Goal: Task Accomplishment & Management: Manage account settings

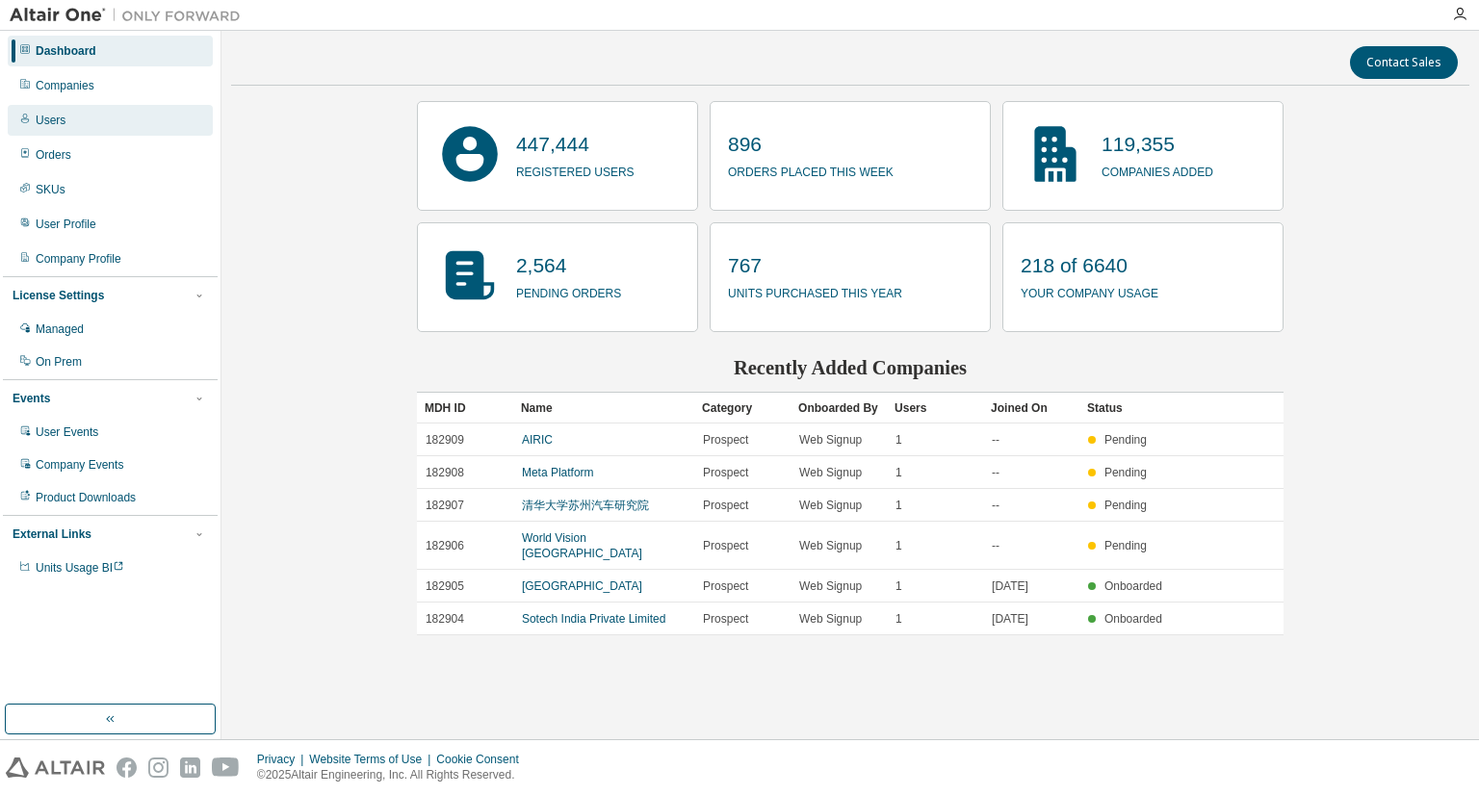
click at [103, 120] on div "Users" at bounding box center [110, 120] width 205 height 31
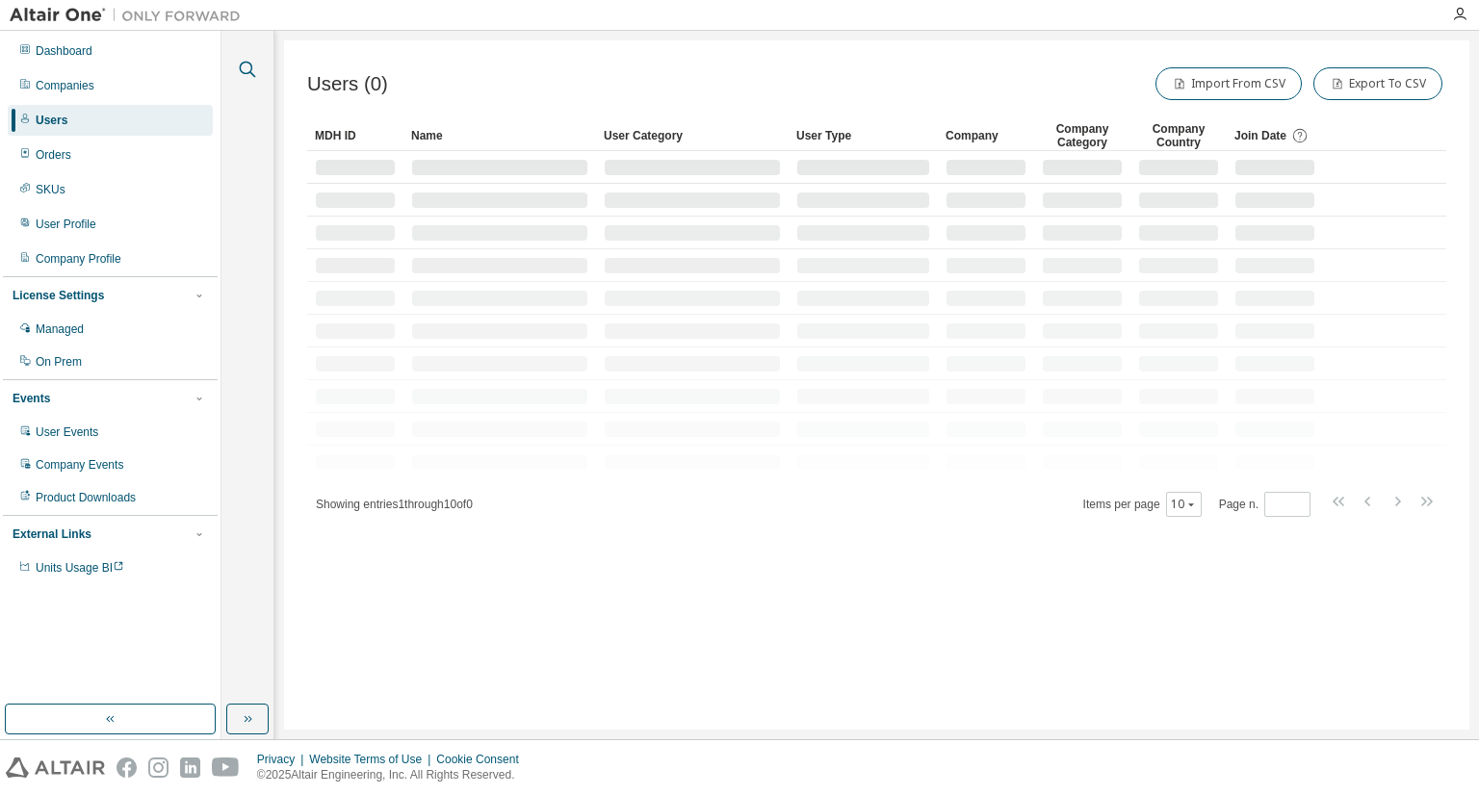
click at [241, 67] on icon "button" at bounding box center [247, 69] width 23 height 23
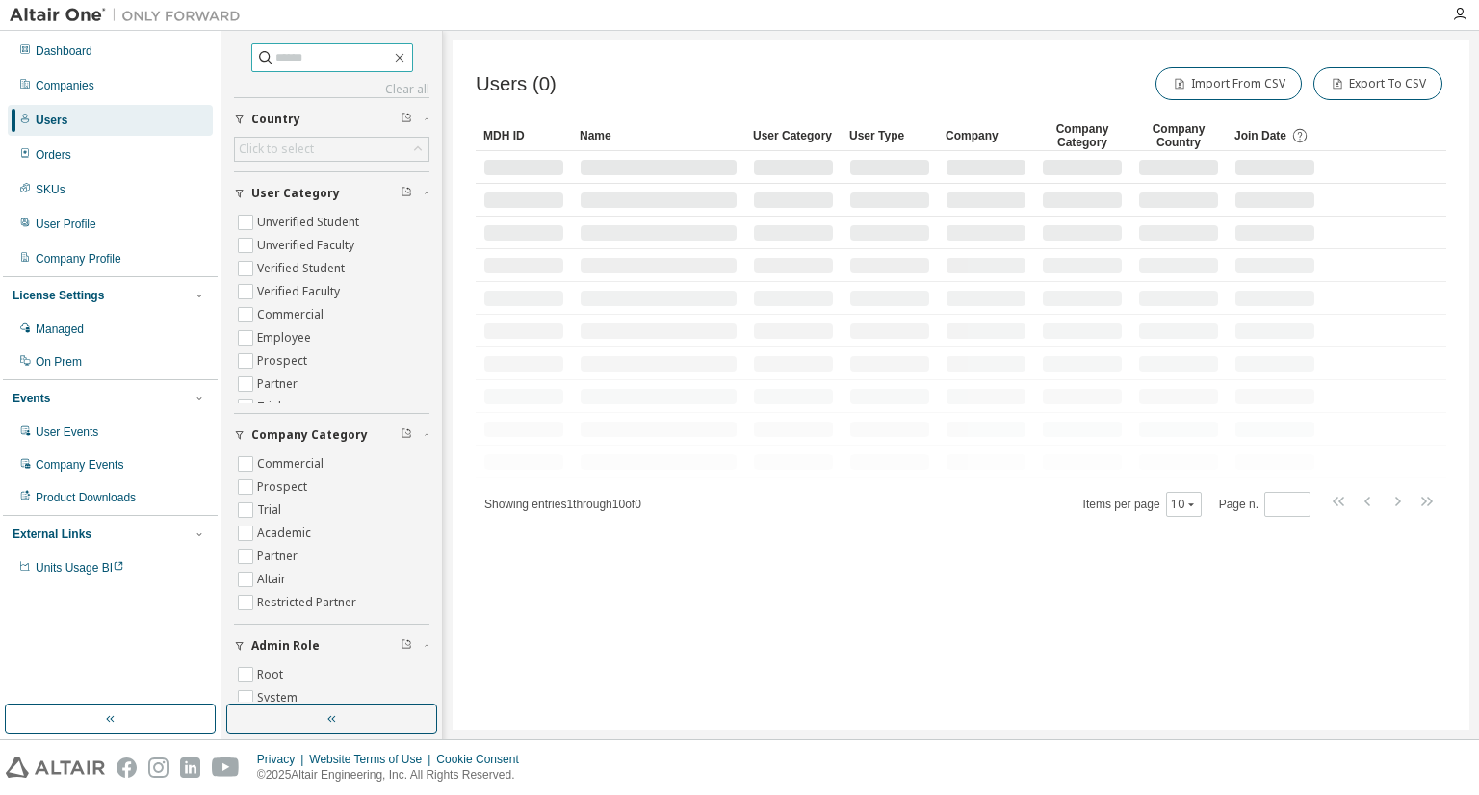
click at [318, 48] on input "text" at bounding box center [333, 57] width 116 height 19
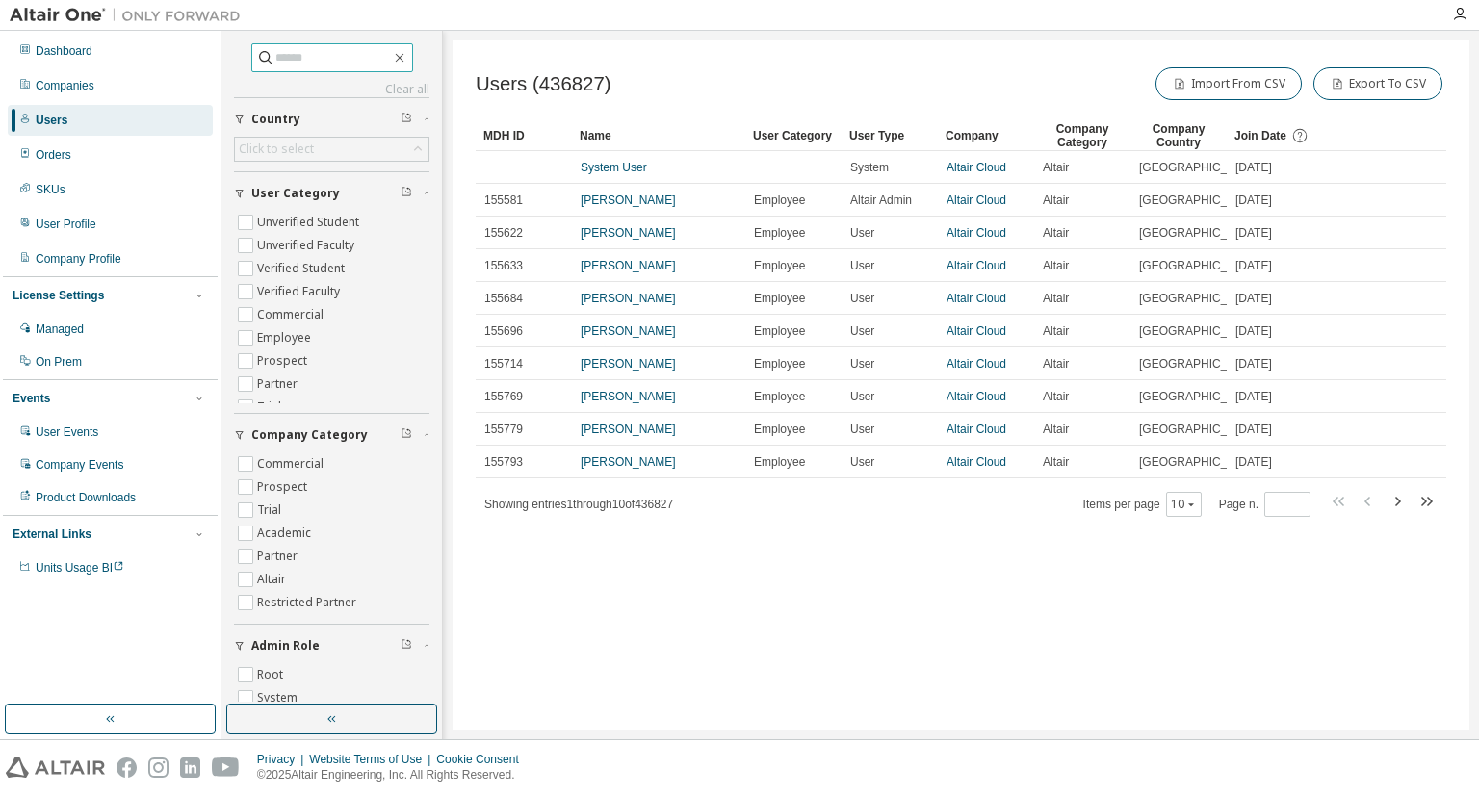
paste input "**********"
type input "**********"
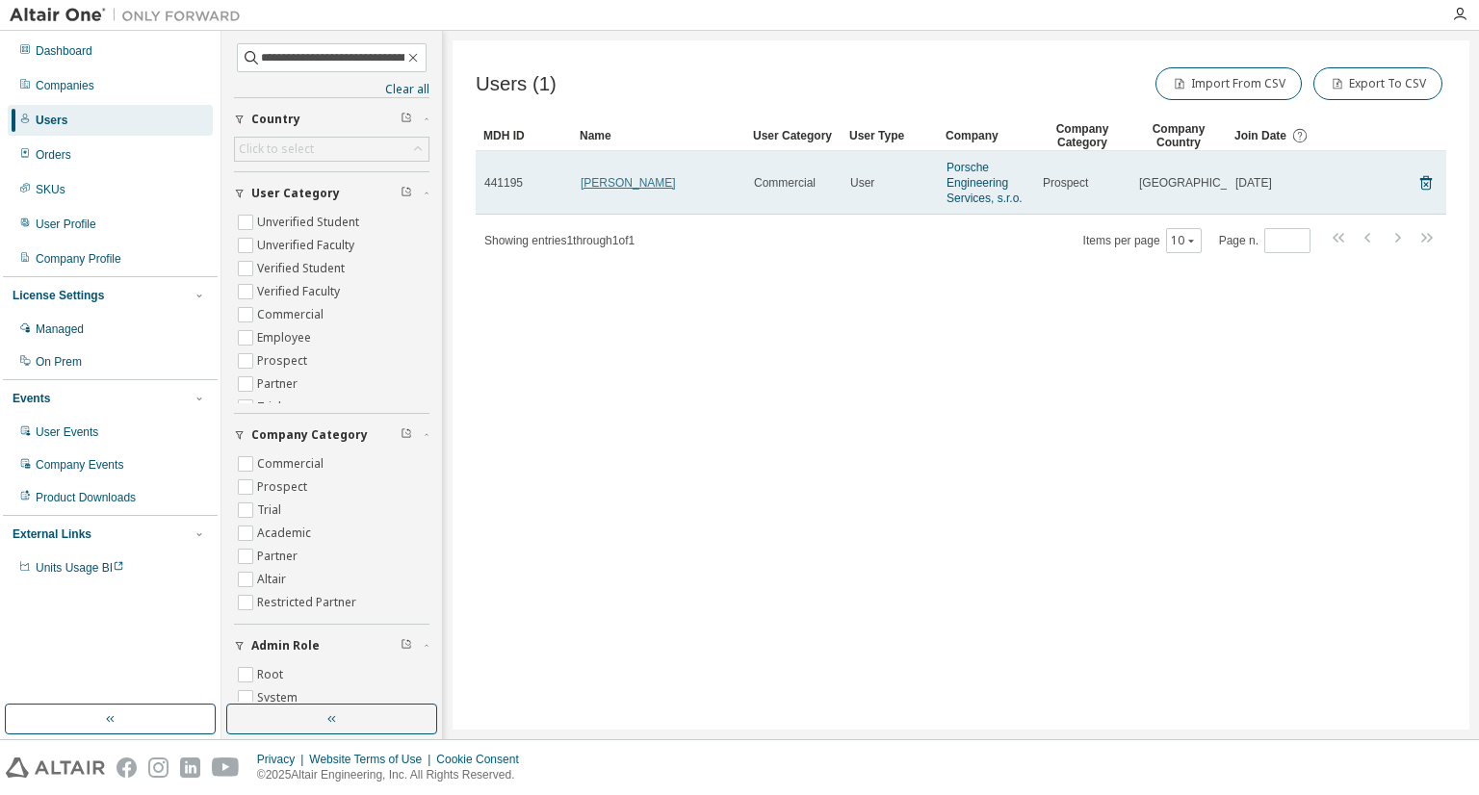
click at [606, 180] on link "Jozef Binka" at bounding box center [628, 182] width 95 height 13
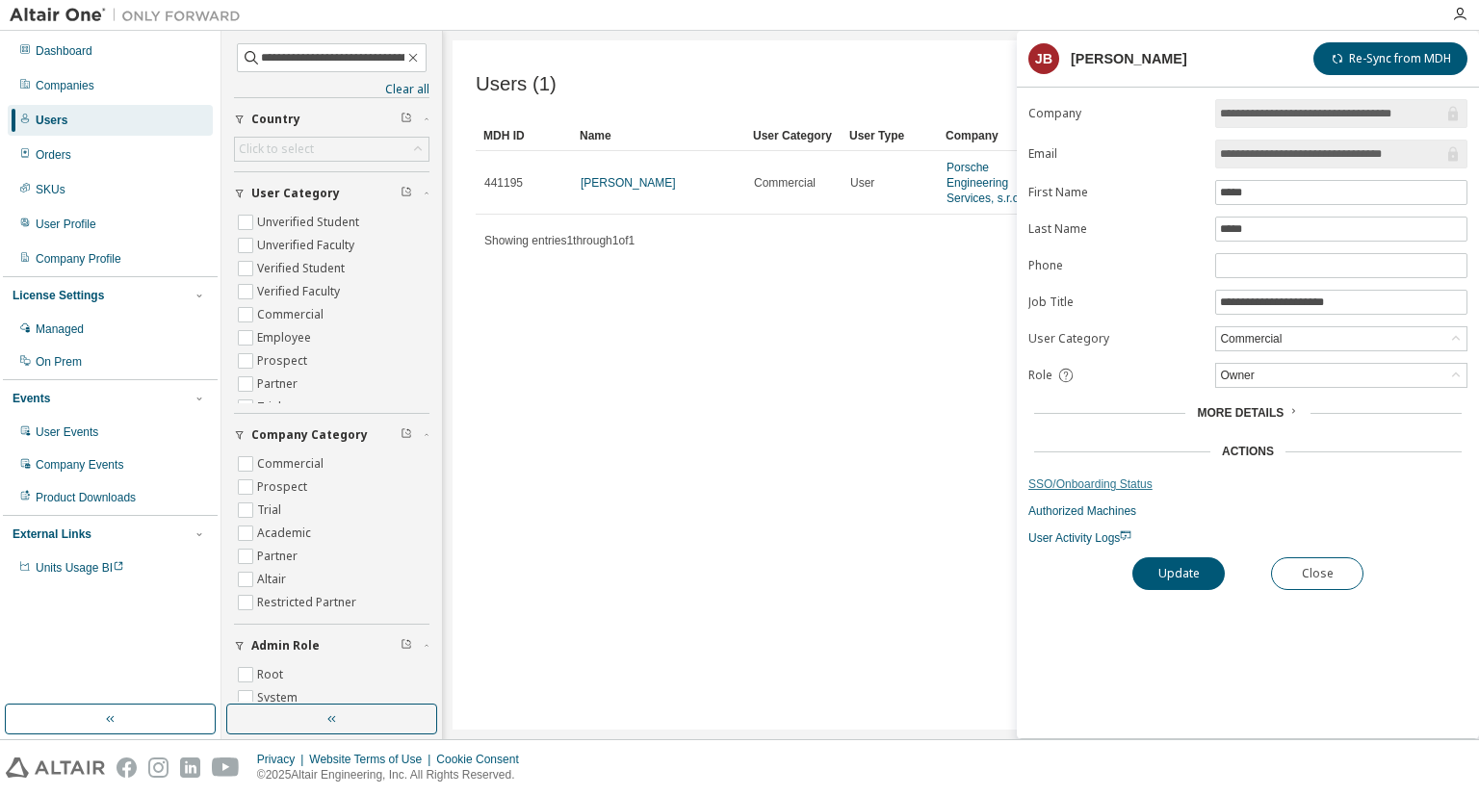
click at [1090, 477] on link "SSO/Onboarding Status" at bounding box center [1247, 484] width 439 height 15
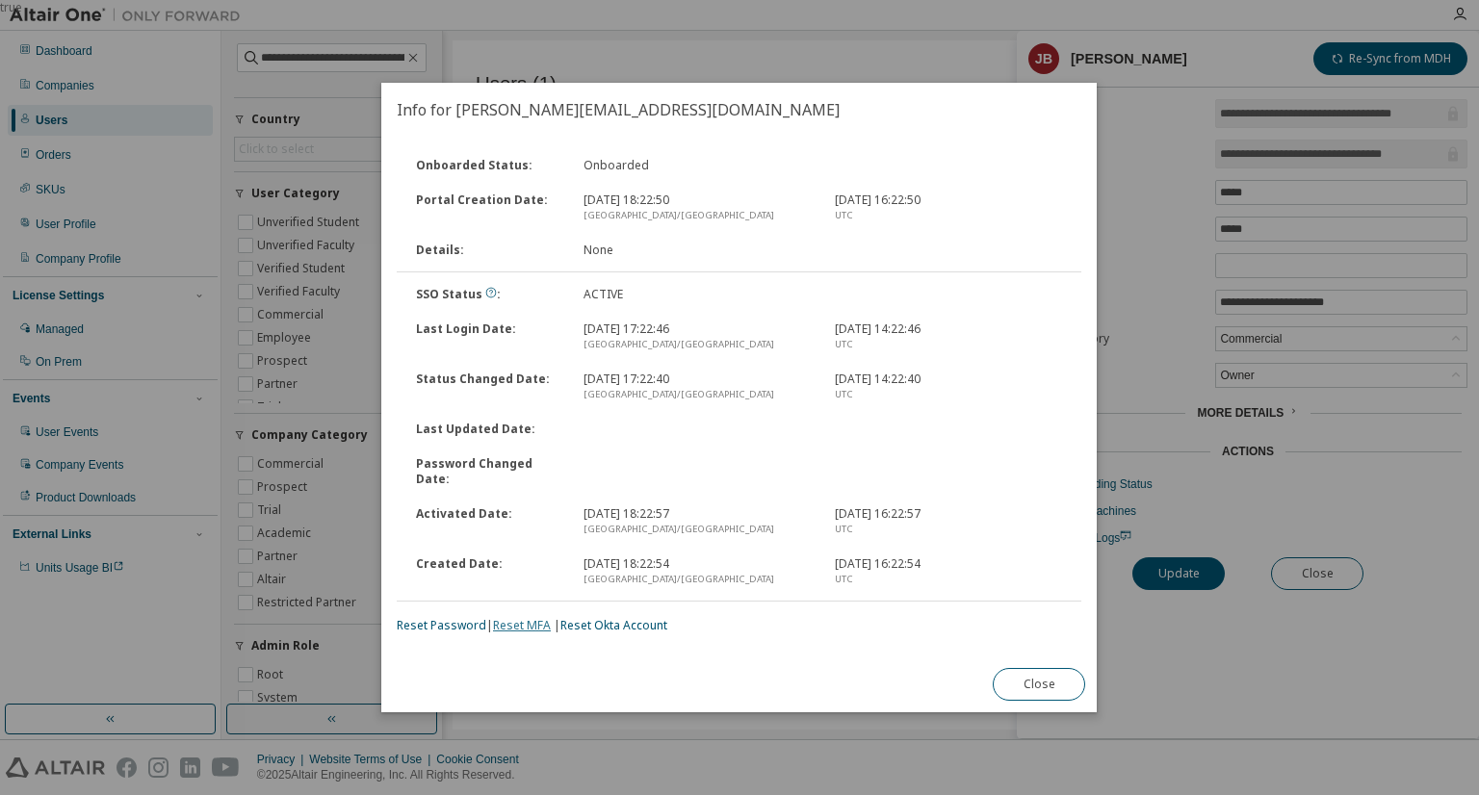
click at [531, 620] on link "Reset MFA" at bounding box center [522, 625] width 58 height 16
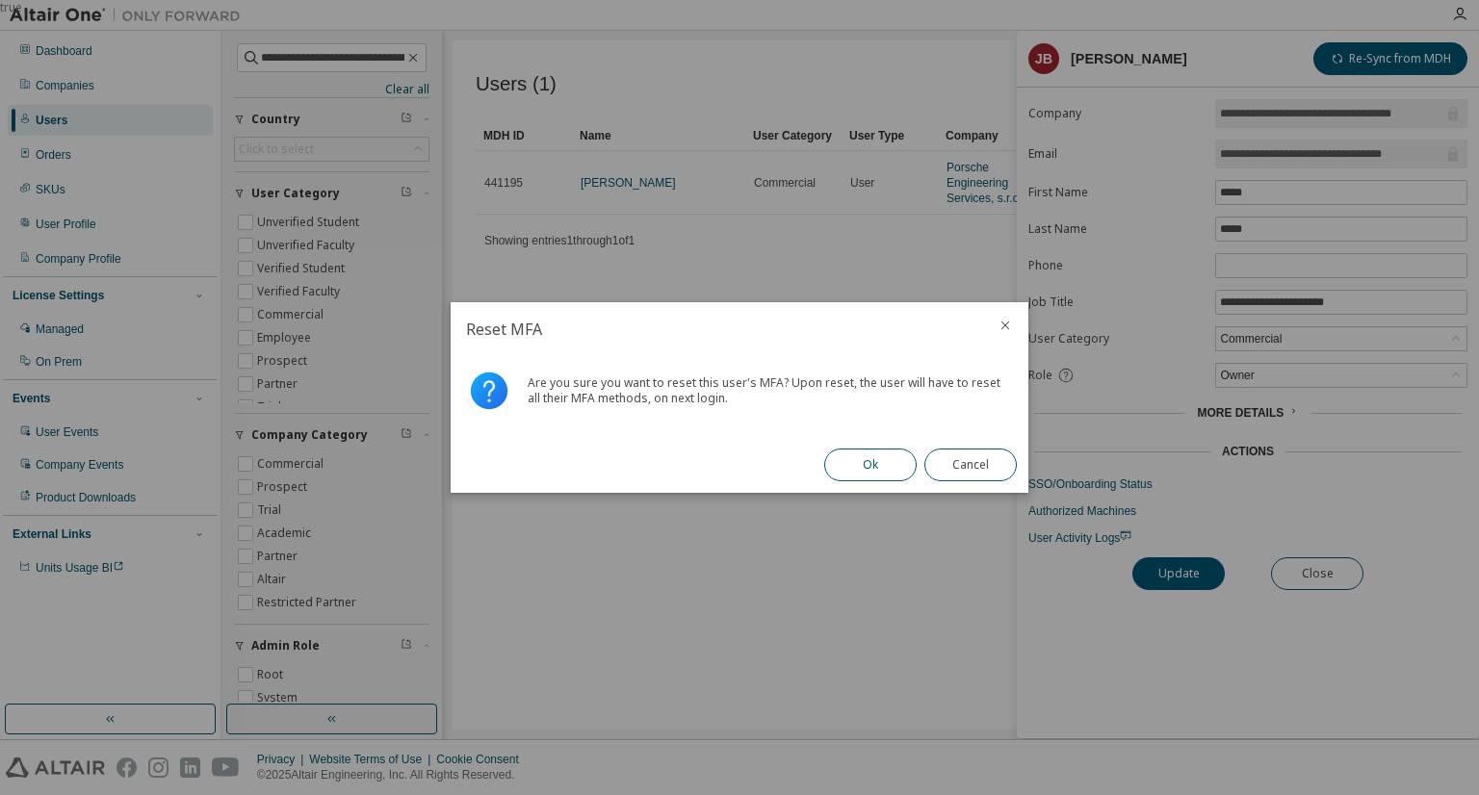
click at [859, 453] on button "Ok" at bounding box center [870, 465] width 92 height 33
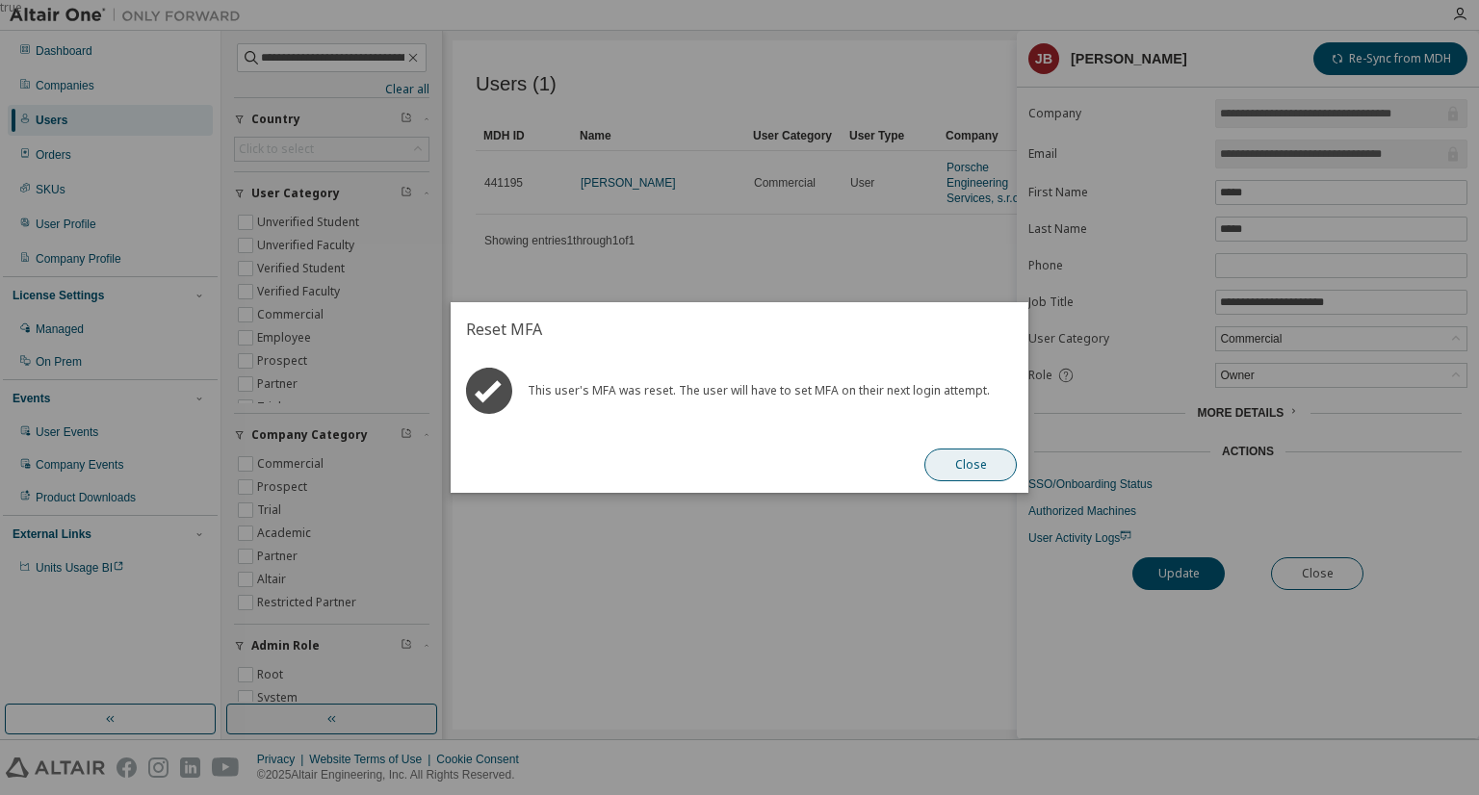
click at [959, 473] on button "Close" at bounding box center [970, 465] width 92 height 33
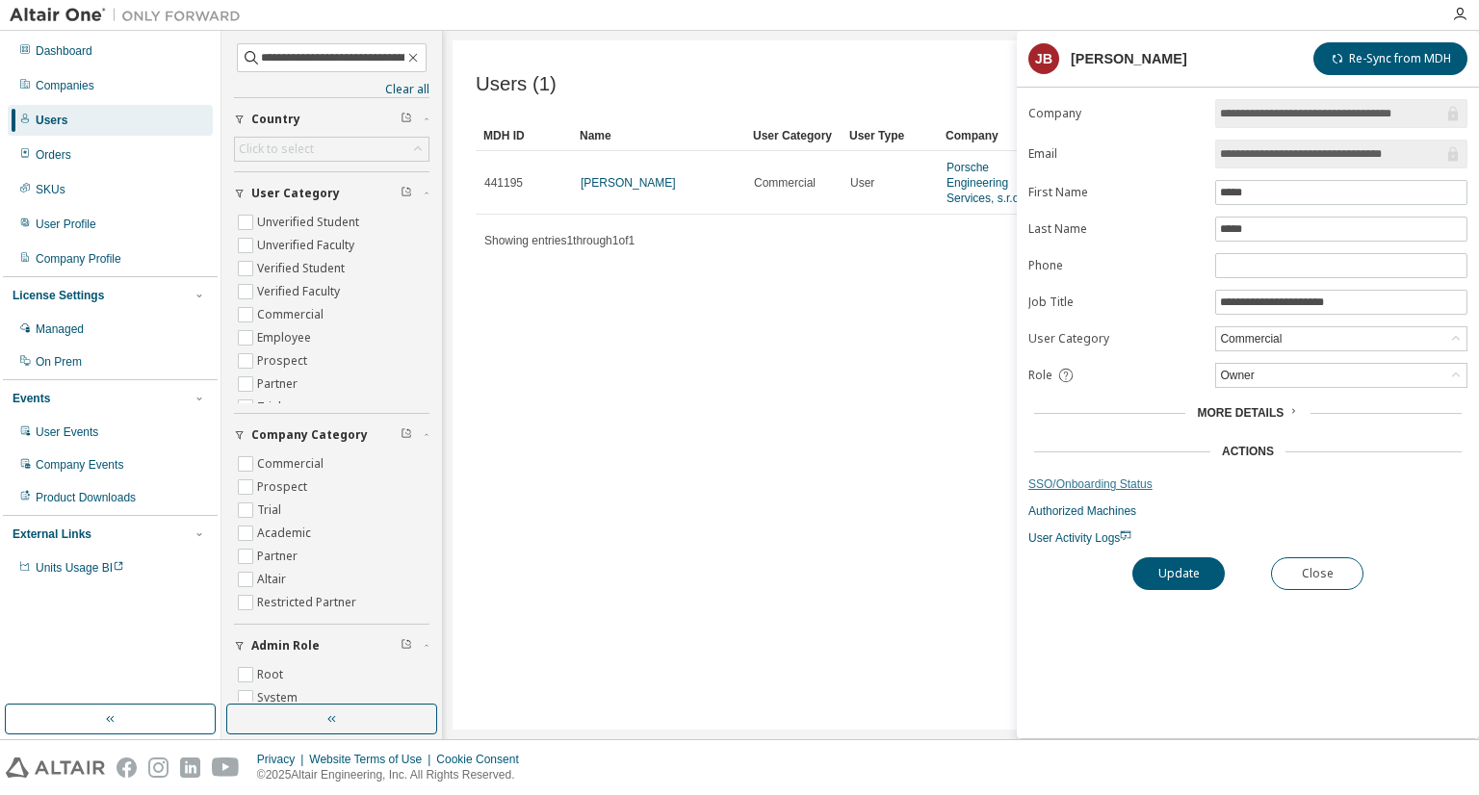
click at [1092, 480] on link "SSO/Onboarding Status" at bounding box center [1247, 484] width 439 height 15
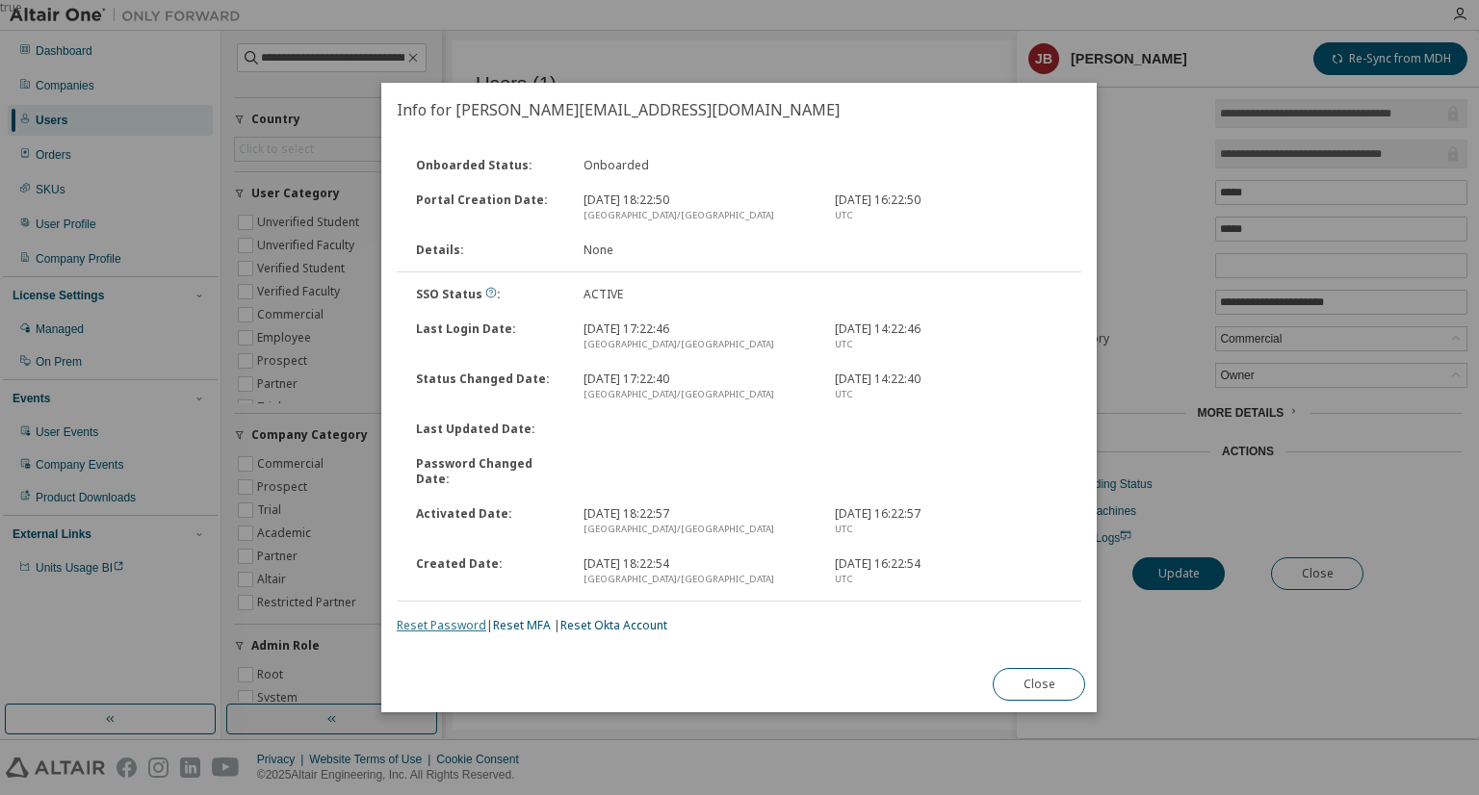
click at [461, 621] on link "Reset Password" at bounding box center [442, 625] width 90 height 16
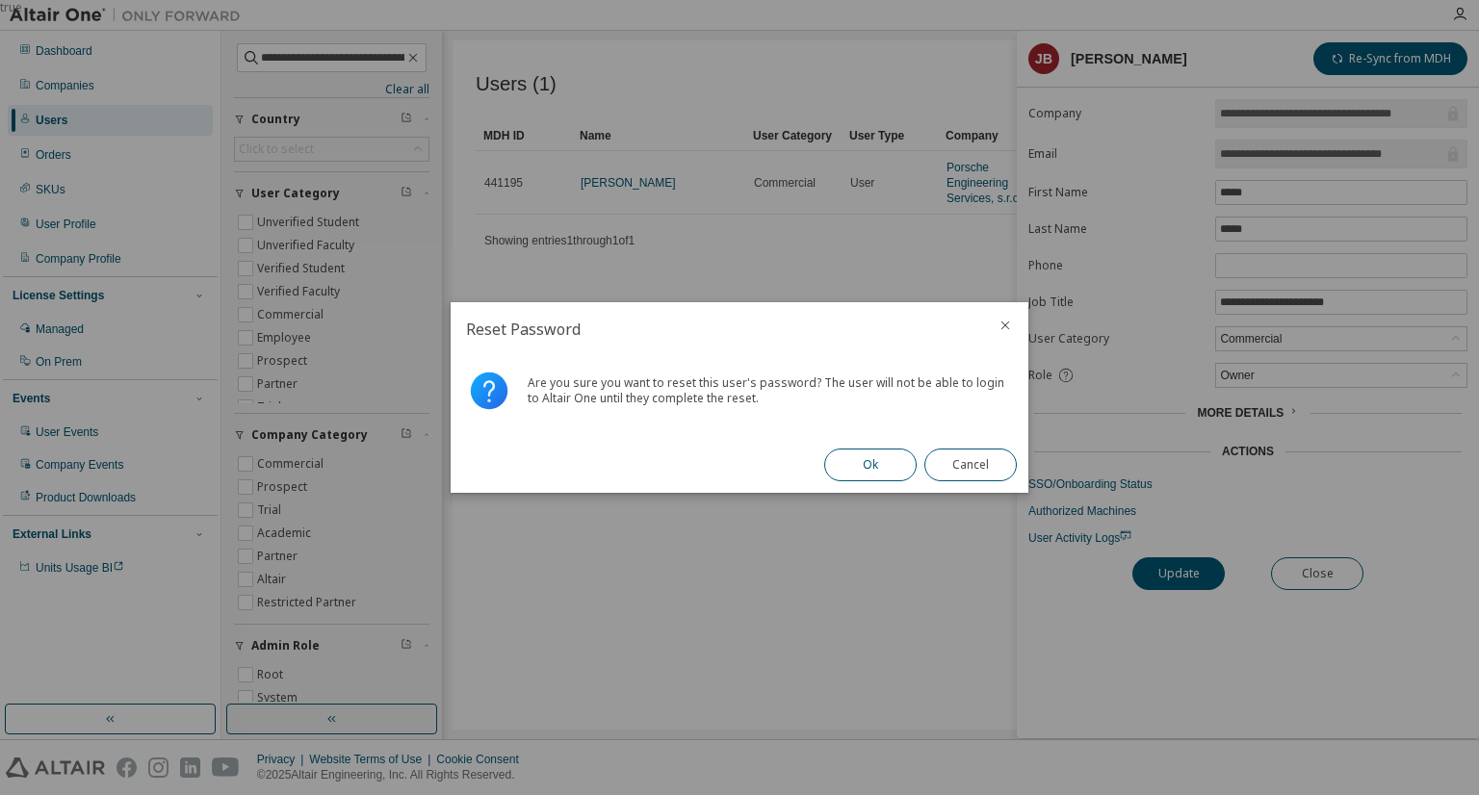
click at [862, 451] on button "Ok" at bounding box center [870, 465] width 92 height 33
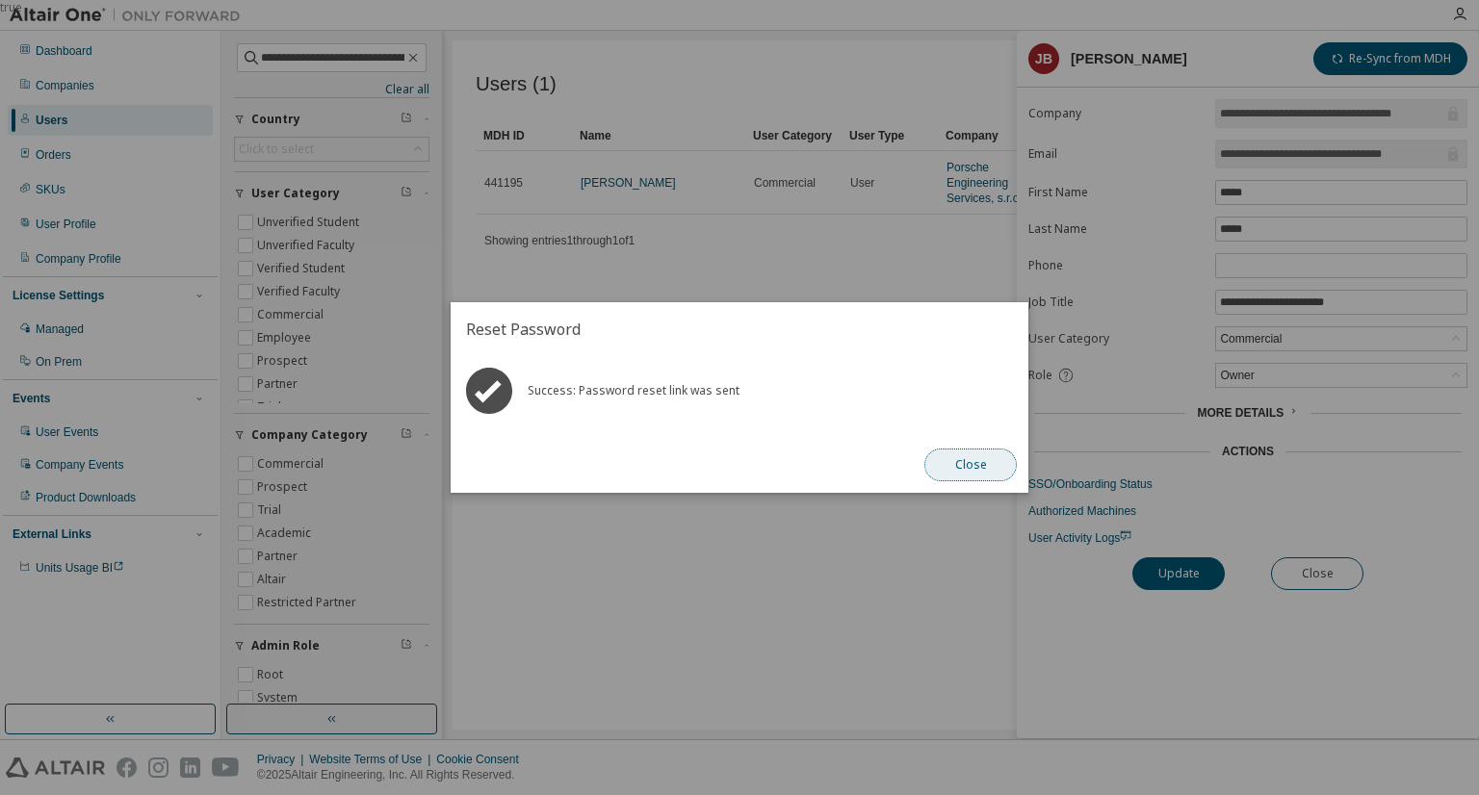
click at [982, 479] on button "Close" at bounding box center [970, 465] width 92 height 33
